Goal: Information Seeking & Learning: Understand process/instructions

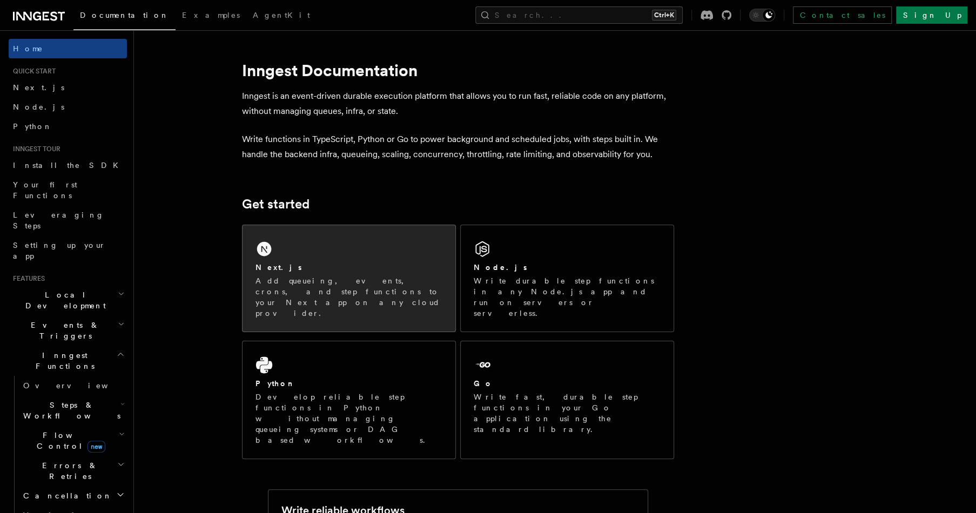
click at [293, 262] on div "Next.js" at bounding box center [348, 267] width 187 height 11
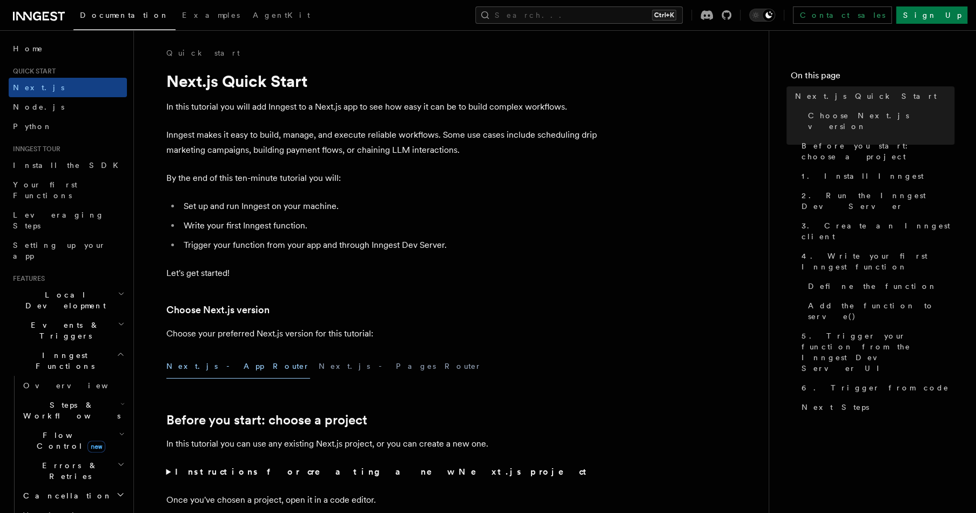
scroll to position [108, 0]
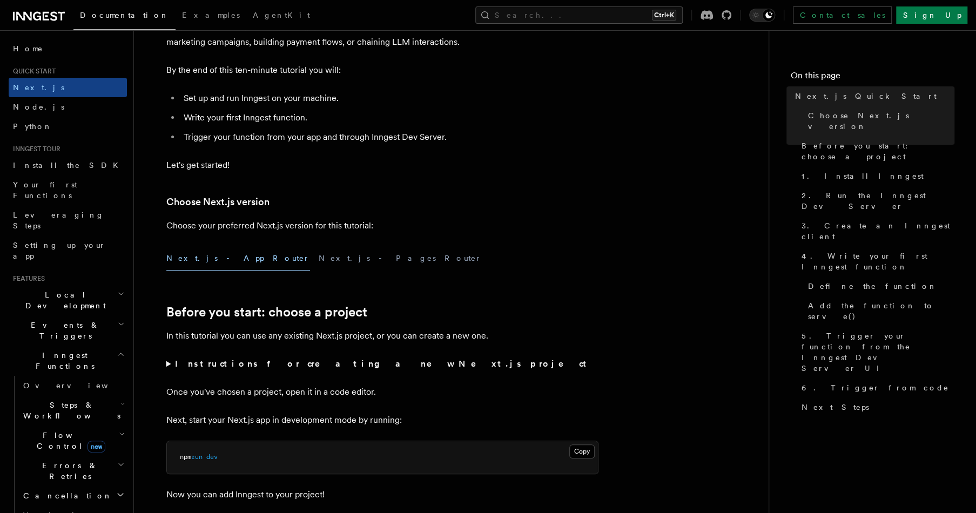
click at [187, 261] on button "Next.js - App Router" at bounding box center [238, 258] width 144 height 24
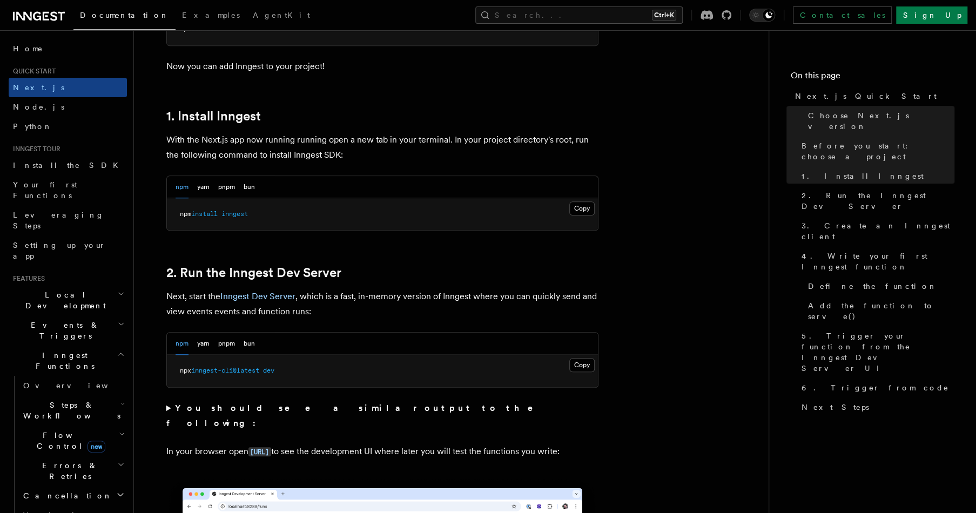
scroll to position [540, 0]
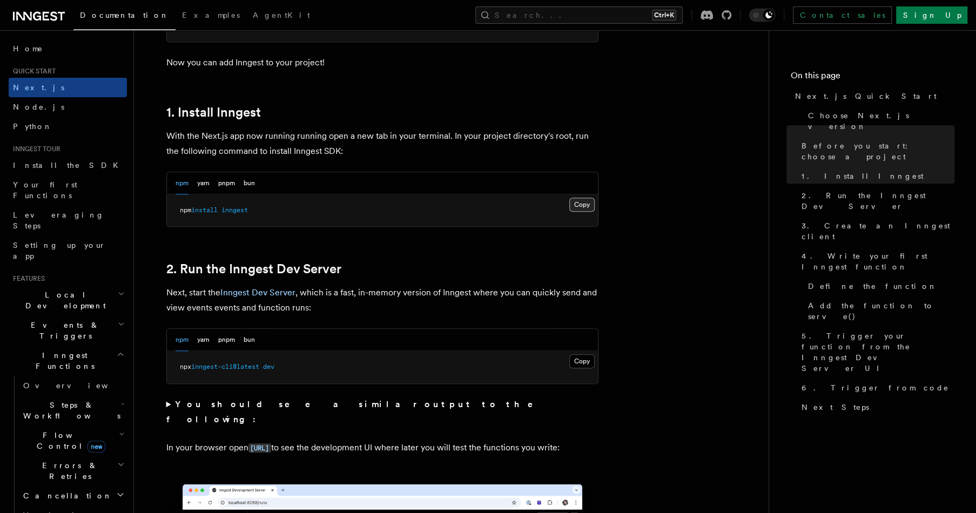
click at [576, 207] on button "Copy Copied" at bounding box center [581, 205] width 25 height 14
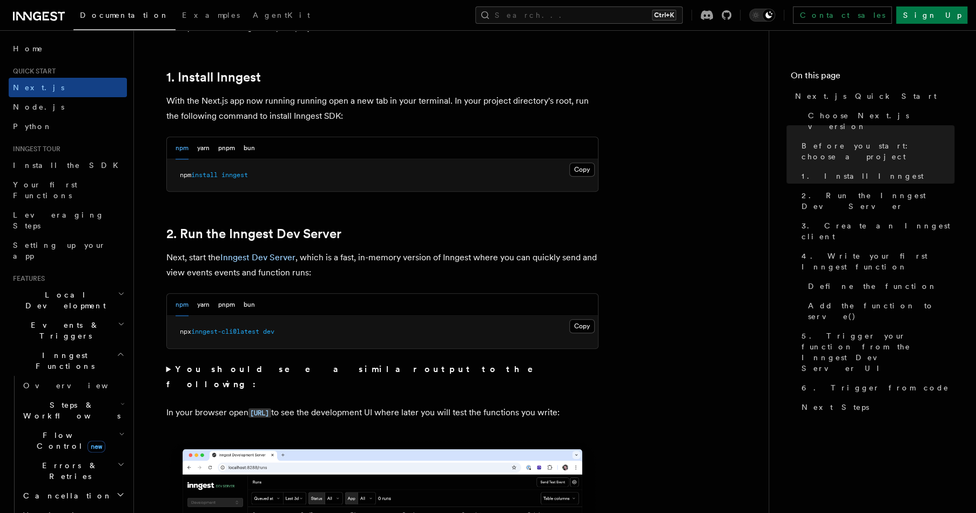
scroll to position [594, 0]
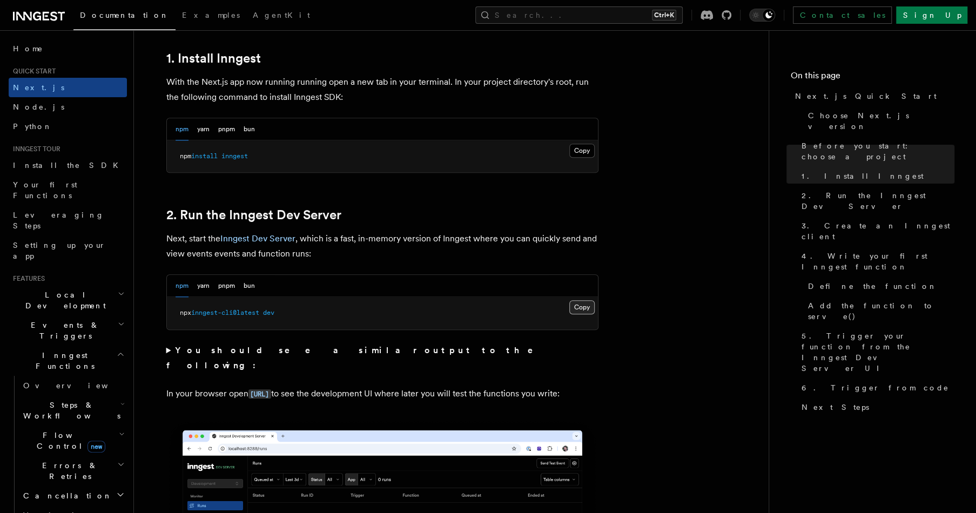
click at [576, 310] on button "Copy Copied" at bounding box center [581, 307] width 25 height 14
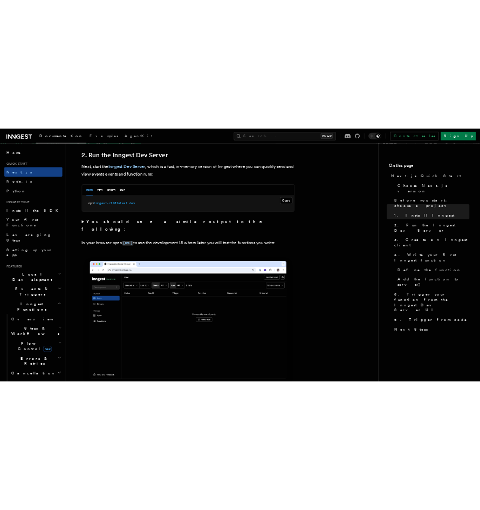
scroll to position [756, 0]
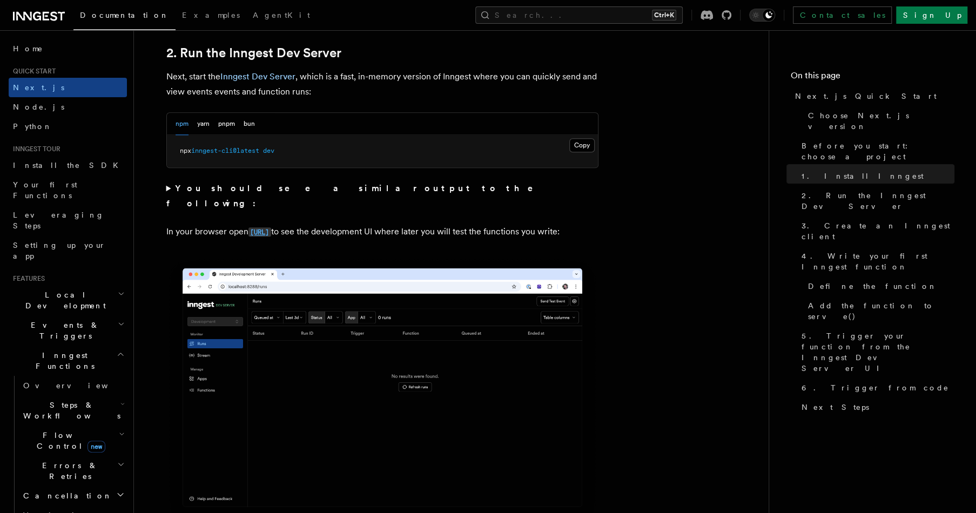
click at [271, 227] on code "[URL]" at bounding box center [259, 231] width 23 height 9
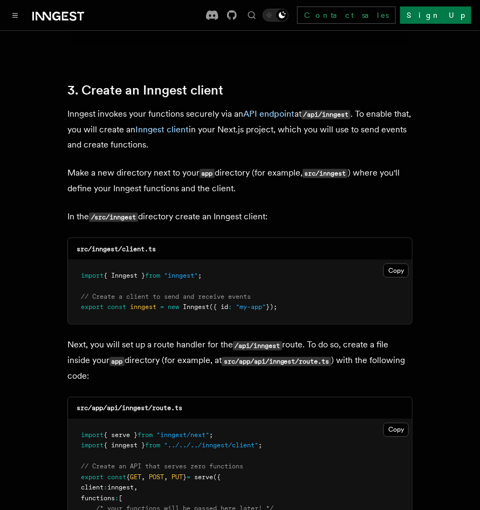
scroll to position [1242, 0]
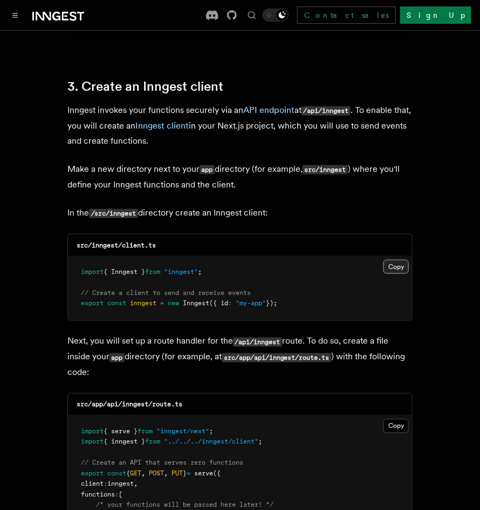
click at [401, 260] on button "Copy Copied" at bounding box center [396, 267] width 25 height 14
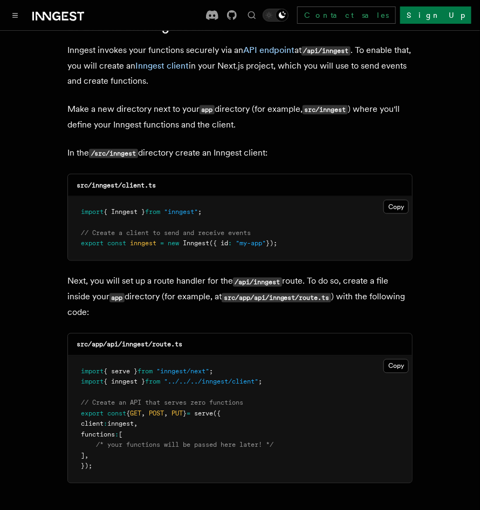
scroll to position [1458, 0]
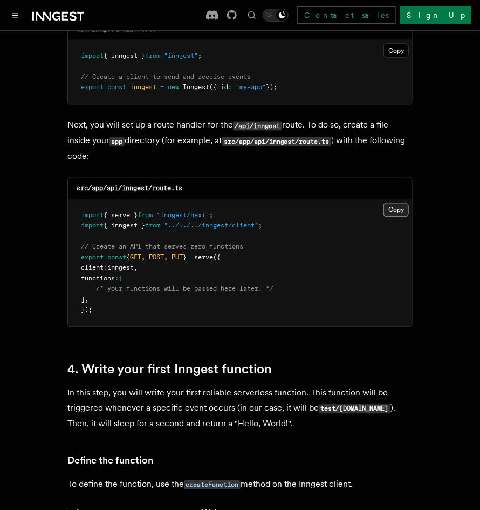
click at [398, 203] on button "Copy Copied" at bounding box center [396, 210] width 25 height 14
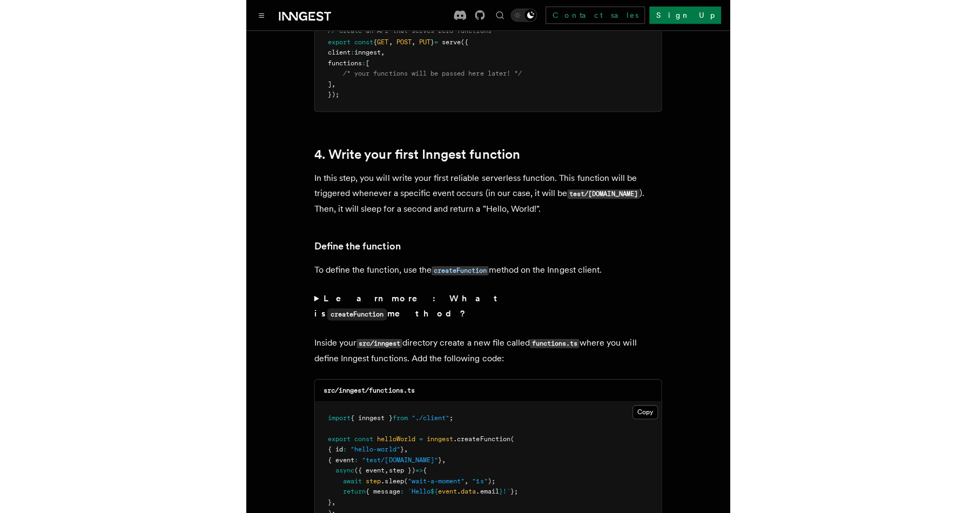
scroll to position [1782, 0]
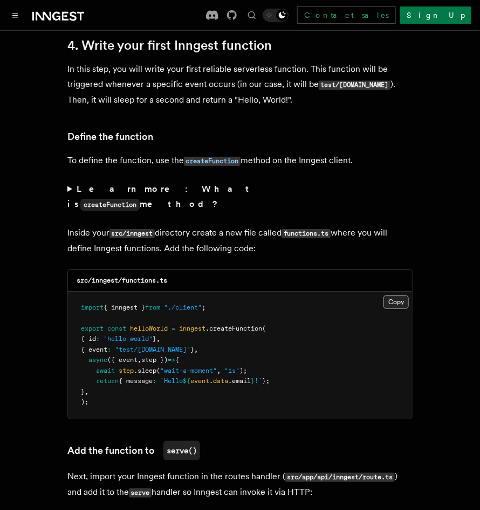
click at [395, 295] on button "Copy Copied" at bounding box center [396, 302] width 25 height 14
